Goal: Information Seeking & Learning: Learn about a topic

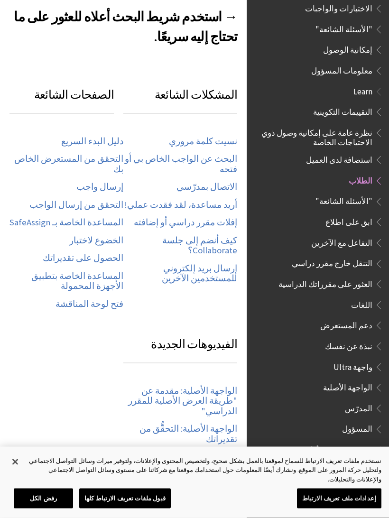
scroll to position [393, 0]
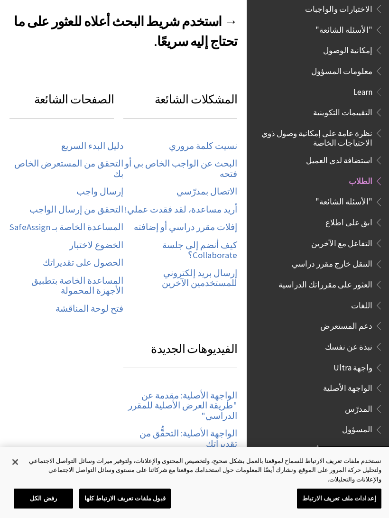
click at [223, 158] on link "البحث عن الواجب الخاص بي أو فتحه" at bounding box center [180, 168] width 114 height 21
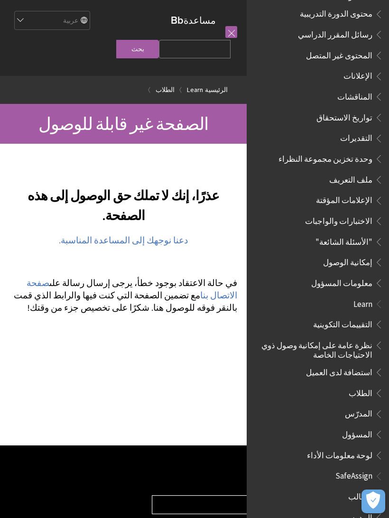
scroll to position [302, 0]
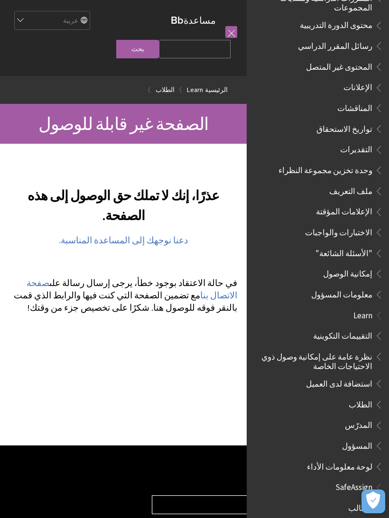
click at [360, 245] on span ""الأسئلة الشائعة"" at bounding box center [343, 251] width 57 height 13
